Goal: Information Seeking & Learning: Check status

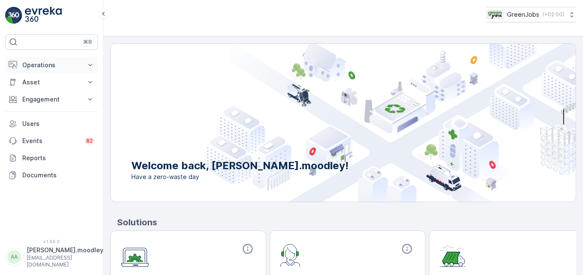
click at [92, 65] on icon at bounding box center [90, 65] width 9 height 9
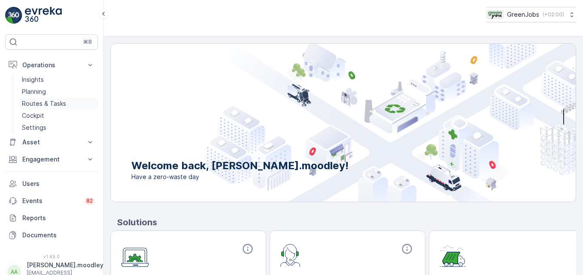
click at [58, 103] on p "Routes & Tasks" at bounding box center [44, 104] width 44 height 9
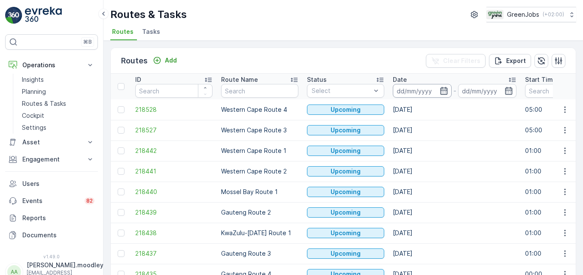
click at [401, 91] on input at bounding box center [422, 91] width 59 height 14
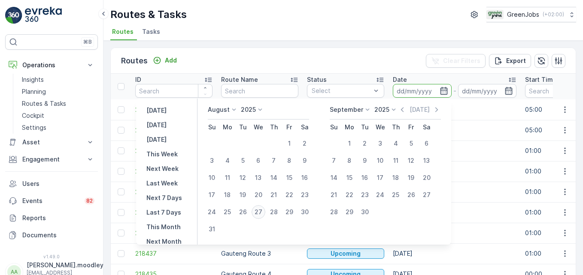
click at [265, 210] on div "27" at bounding box center [258, 212] width 14 height 14
type input "[DATE]"
click at [265, 210] on div "27" at bounding box center [258, 212] width 14 height 14
type input "[DATE]"
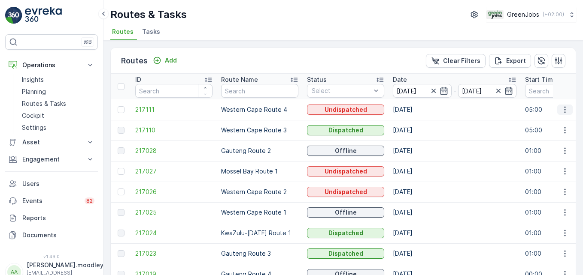
click at [417, 109] on icon "button" at bounding box center [564, 110] width 9 height 9
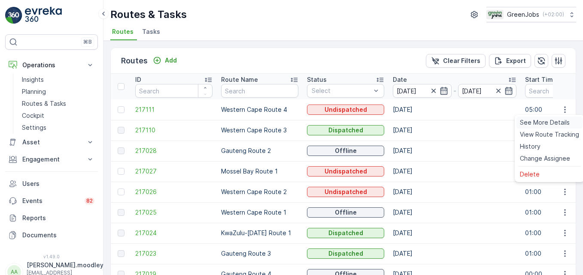
click at [417, 121] on span "See More Details" at bounding box center [545, 122] width 50 height 9
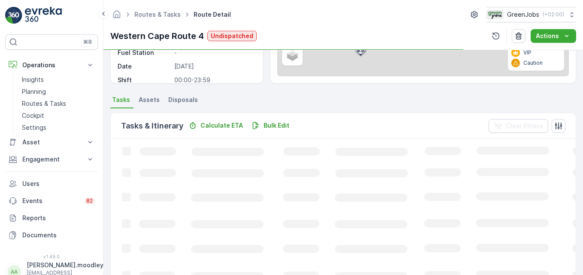
scroll to position [172, 0]
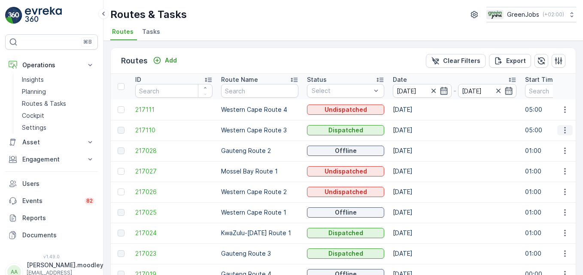
click at [417, 131] on icon "button" at bounding box center [564, 130] width 9 height 9
click at [417, 145] on span "See More Details" at bounding box center [545, 143] width 50 height 9
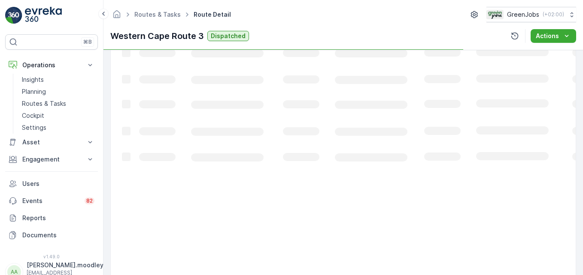
scroll to position [300, 0]
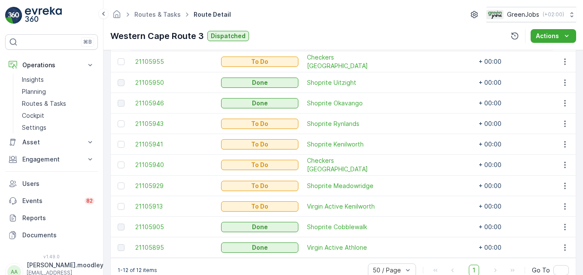
click at [417, 131] on td at bounding box center [431, 124] width 86 height 21
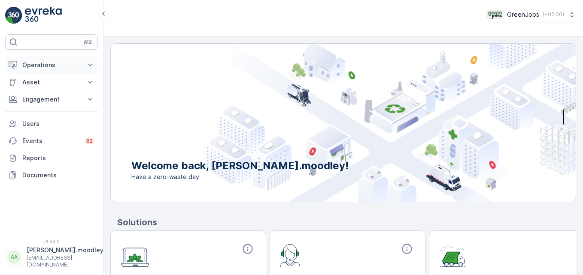
click at [89, 66] on icon at bounding box center [90, 65] width 9 height 9
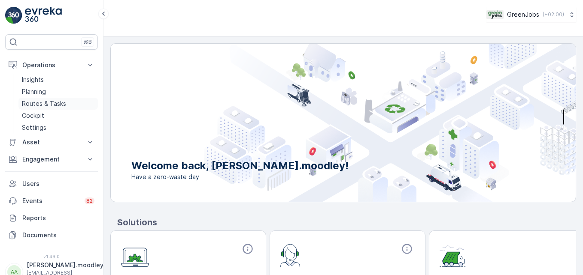
click at [55, 101] on p "Routes & Tasks" at bounding box center [44, 104] width 44 height 9
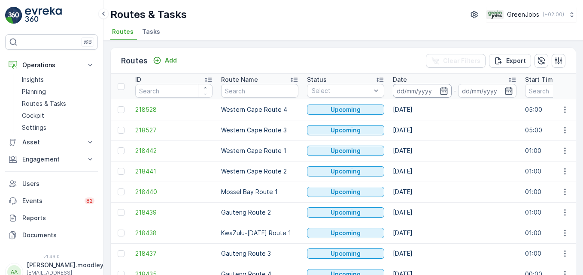
click at [416, 89] on input at bounding box center [422, 91] width 59 height 14
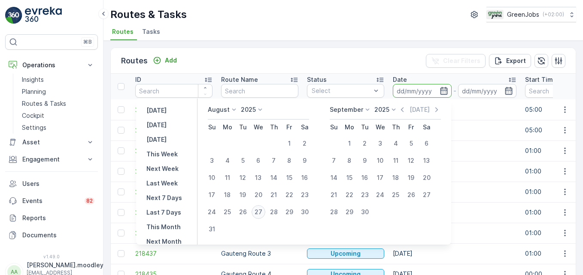
click at [262, 213] on div "27" at bounding box center [258, 212] width 14 height 14
type input "[DATE]"
click at [262, 213] on div "27" at bounding box center [258, 212] width 14 height 14
type input "[DATE]"
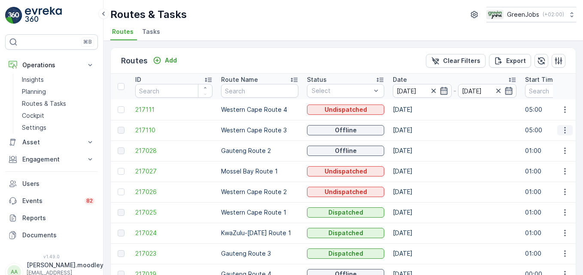
click at [417, 131] on icon "button" at bounding box center [564, 130] width 9 height 9
click at [417, 145] on span "See More Details" at bounding box center [545, 143] width 50 height 9
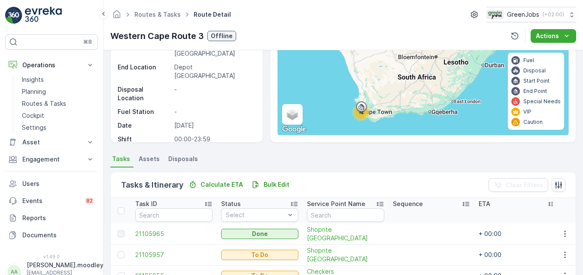
scroll to position [323, 0]
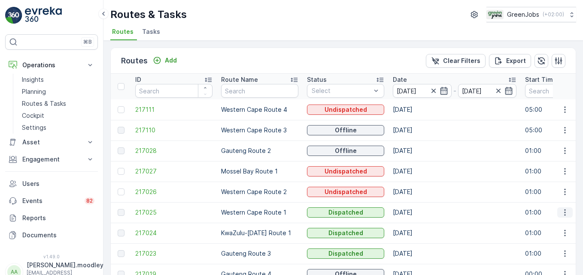
click at [417, 213] on icon "button" at bounding box center [564, 213] width 1 height 6
click at [417, 224] on span "See More Details" at bounding box center [545, 225] width 50 height 9
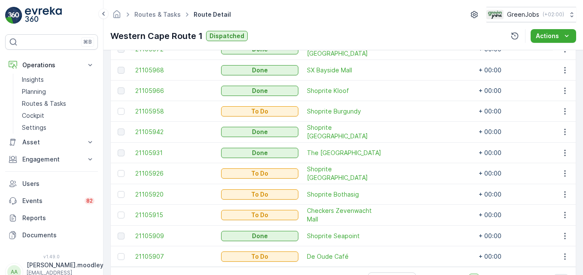
scroll to position [259, 0]
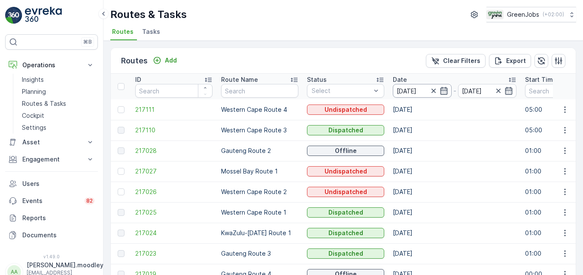
click at [412, 94] on input "[DATE]" at bounding box center [422, 91] width 59 height 14
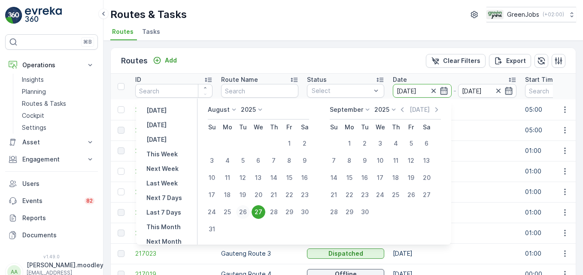
click at [246, 210] on div "26" at bounding box center [243, 212] width 14 height 14
type input "[DATE]"
click at [246, 210] on div "26" at bounding box center [243, 212] width 14 height 14
type input "[DATE]"
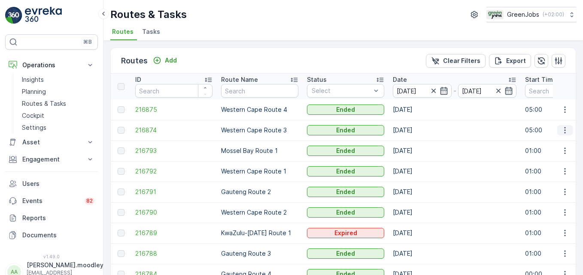
click at [417, 130] on icon "button" at bounding box center [564, 130] width 9 height 9
click at [417, 142] on span "See More Details" at bounding box center [545, 143] width 50 height 9
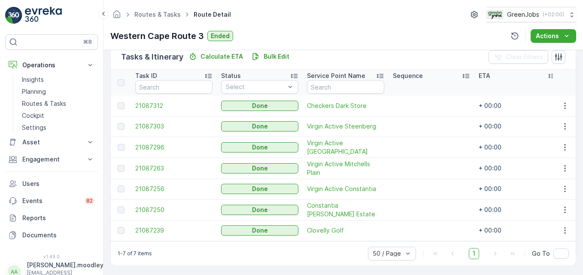
scroll to position [214, 0]
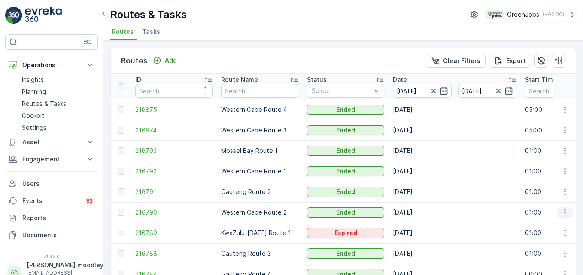
click at [417, 214] on icon "button" at bounding box center [564, 212] width 9 height 9
click at [417, 227] on span "See More Details" at bounding box center [545, 225] width 50 height 9
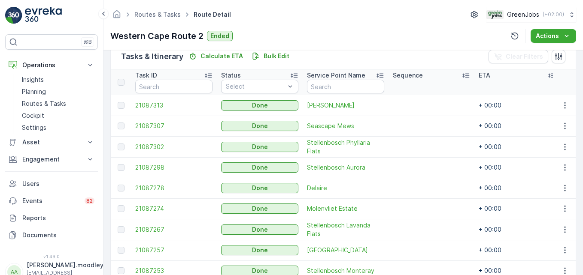
scroll to position [282, 0]
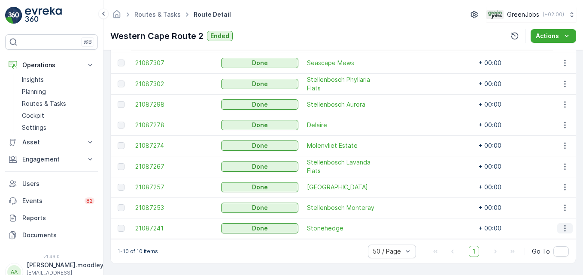
click at [417, 226] on icon "button" at bounding box center [564, 228] width 9 height 9
click at [417, 236] on span "See More Details" at bounding box center [554, 237] width 50 height 9
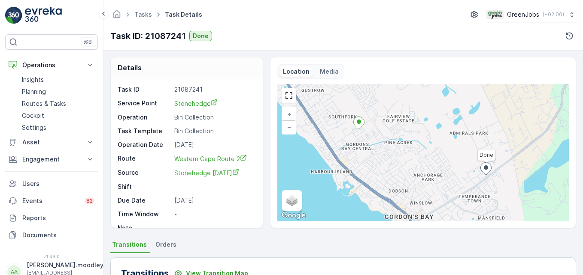
scroll to position [266, 0]
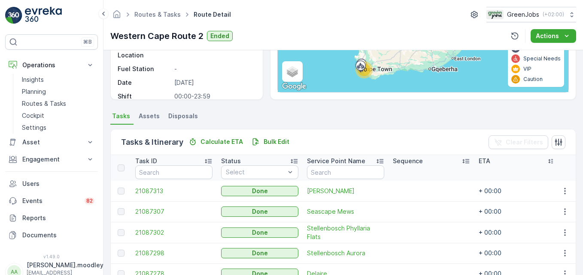
scroll to position [282, 0]
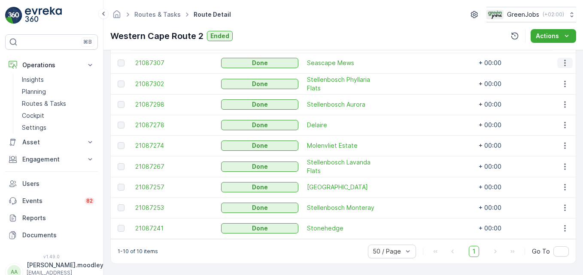
click at [417, 60] on icon "button" at bounding box center [564, 63] width 1 height 6
click at [417, 74] on span "See More Details" at bounding box center [554, 71] width 50 height 9
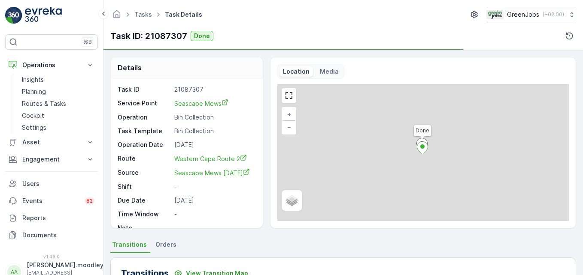
scroll to position [266, 0]
